Goal: Find specific page/section: Find specific page/section

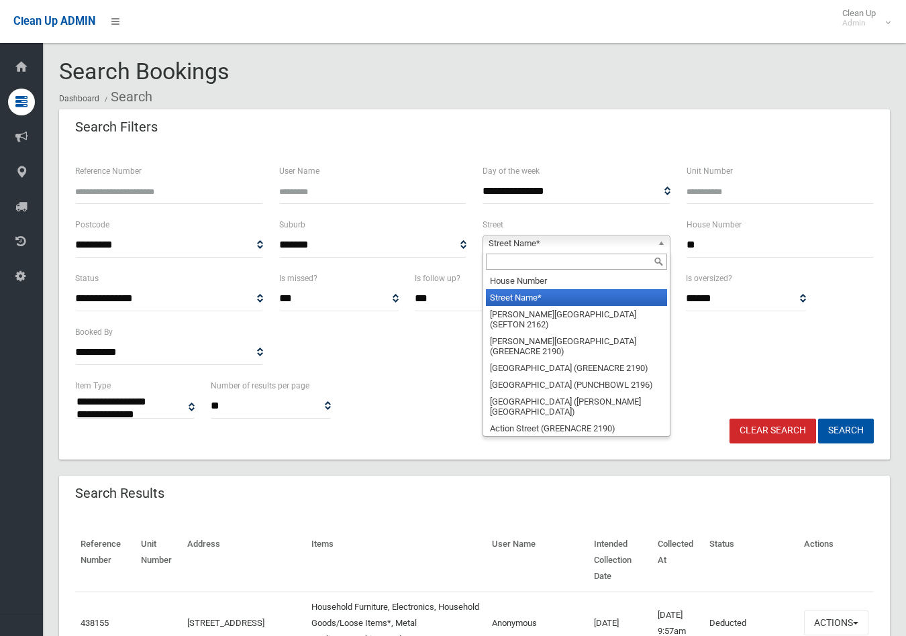
select select
click at [594, 264] on input "text" at bounding box center [576, 262] width 181 height 16
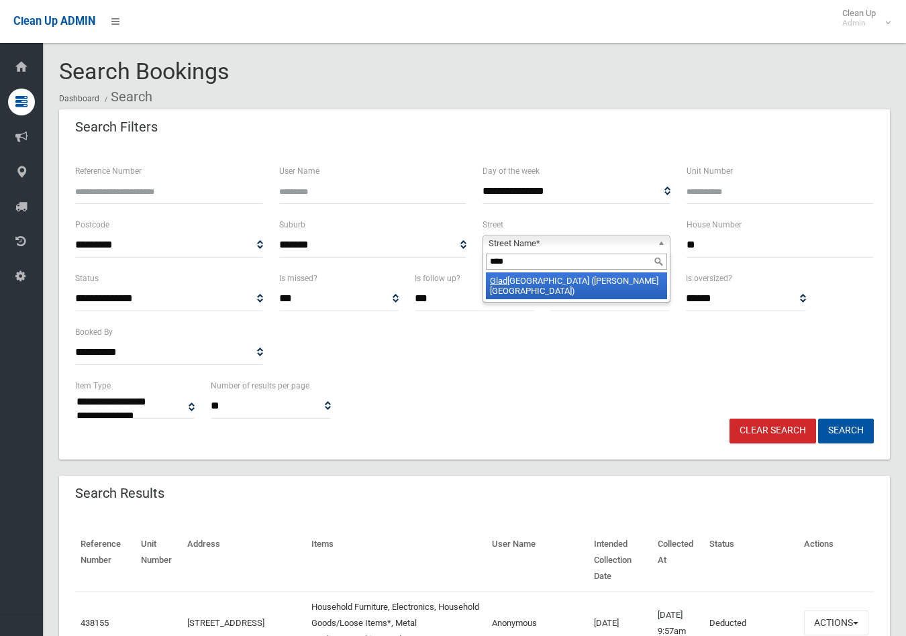
type input "****"
click at [579, 286] on li "[GEOGRAPHIC_DATA] ([PERSON_NAME][GEOGRAPHIC_DATA])" at bounding box center [576, 285] width 181 height 27
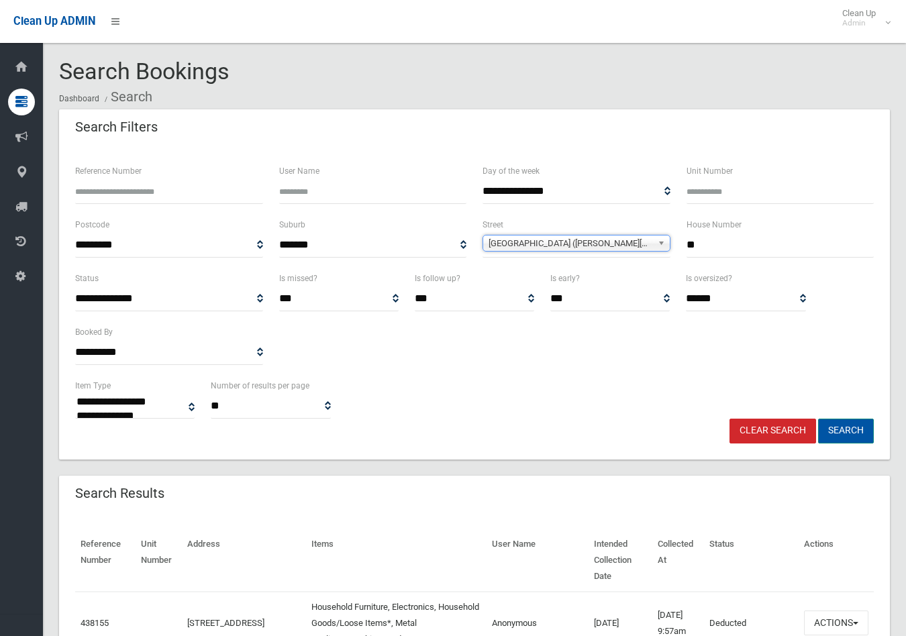
click at [848, 424] on button "Search" at bounding box center [846, 431] width 56 height 25
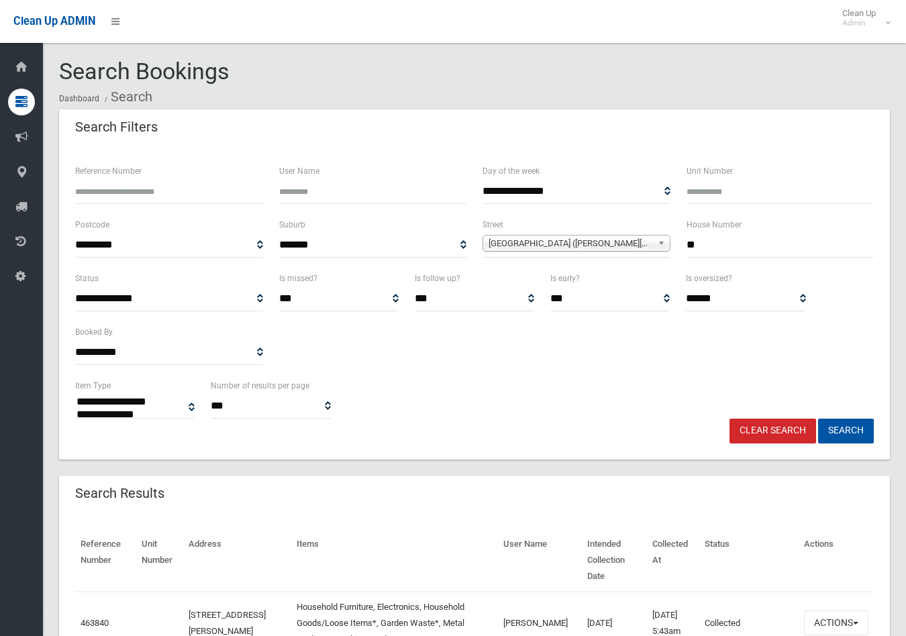
select select
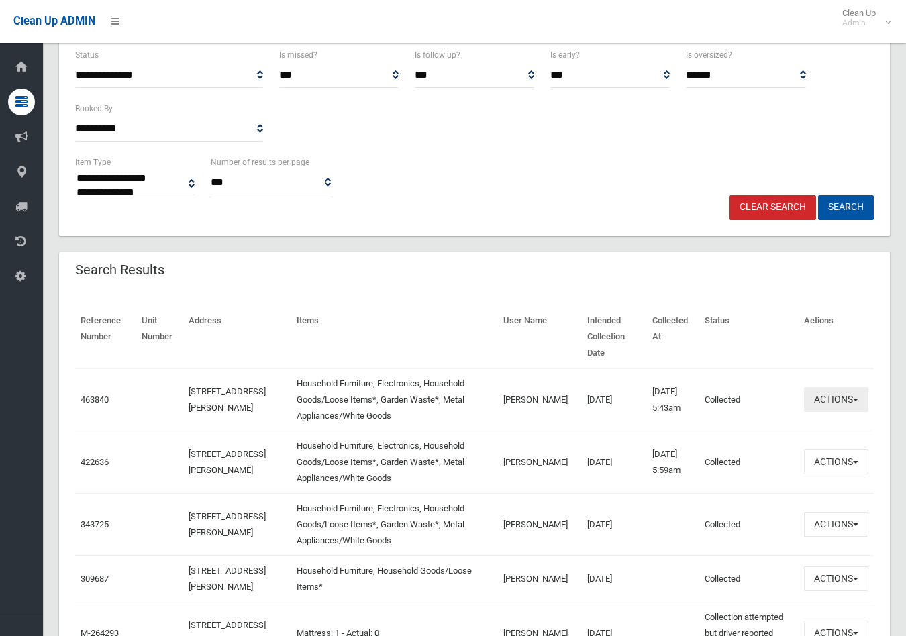
click at [852, 387] on button "Actions" at bounding box center [836, 399] width 64 height 25
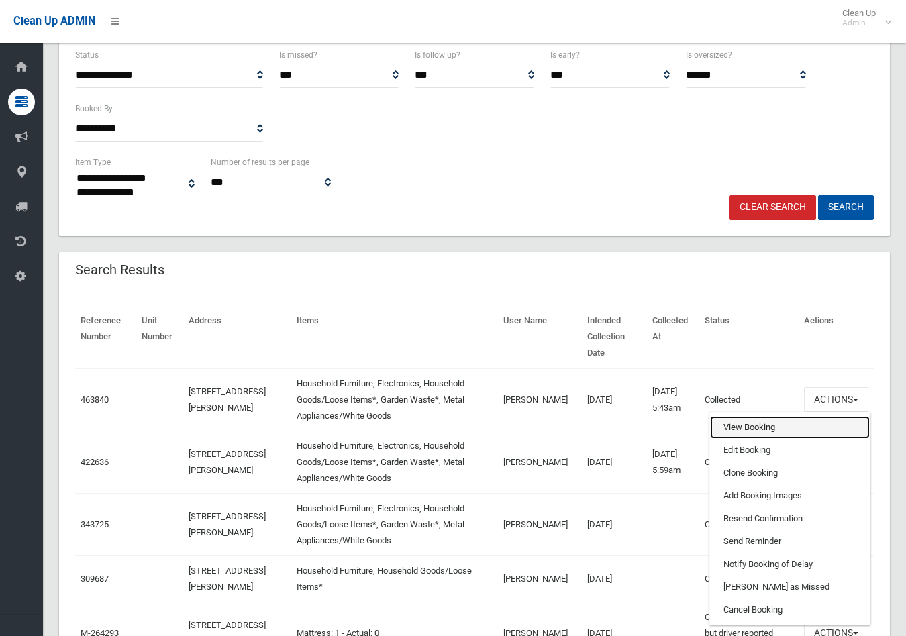
click at [745, 416] on link "View Booking" at bounding box center [790, 427] width 160 height 23
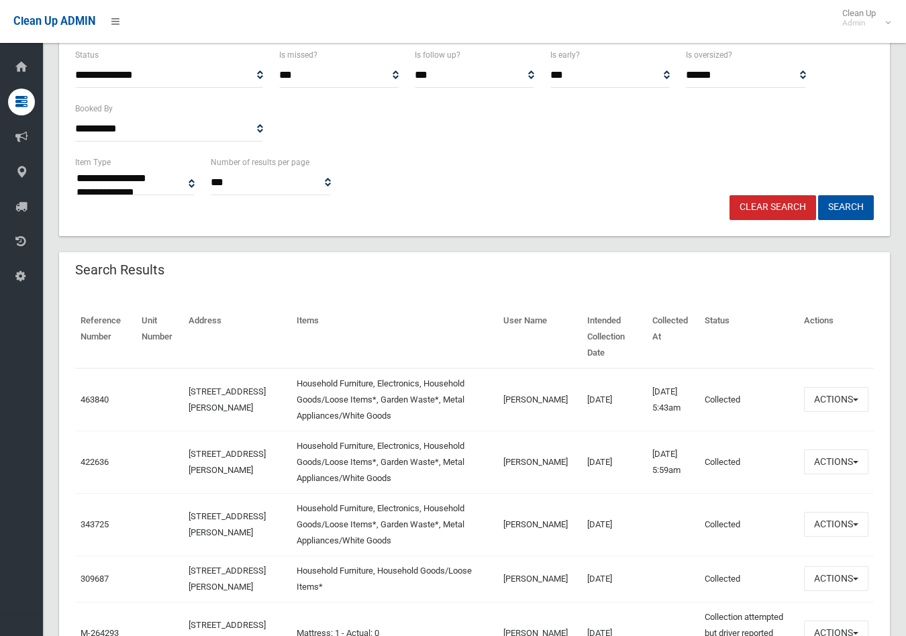
scroll to position [149, 0]
